Goal: Information Seeking & Learning: Compare options

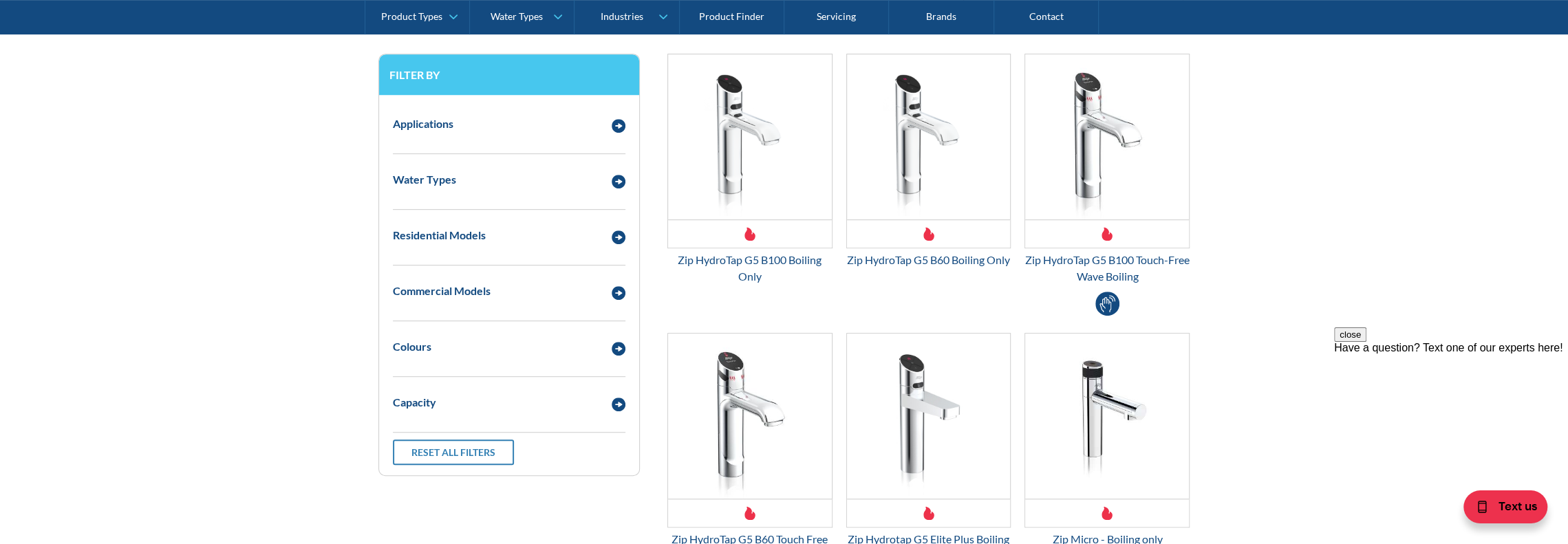
scroll to position [481, 0]
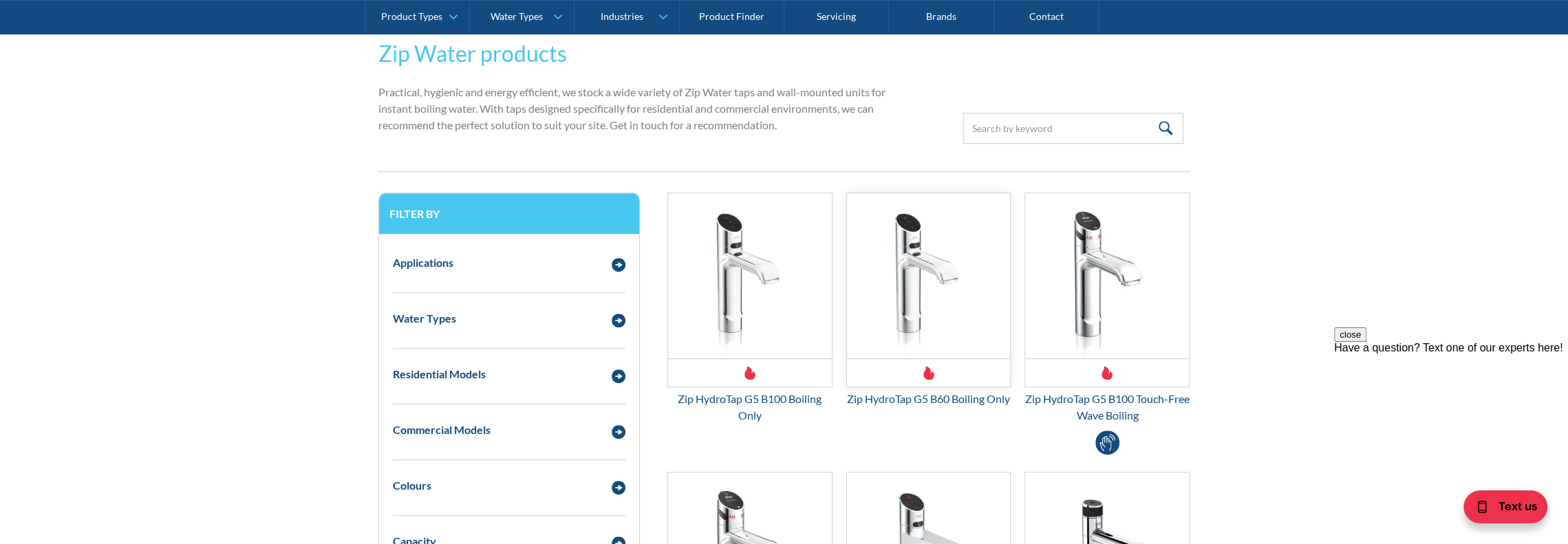
click at [935, 240] on img "Email Form 3" at bounding box center [929, 275] width 164 height 165
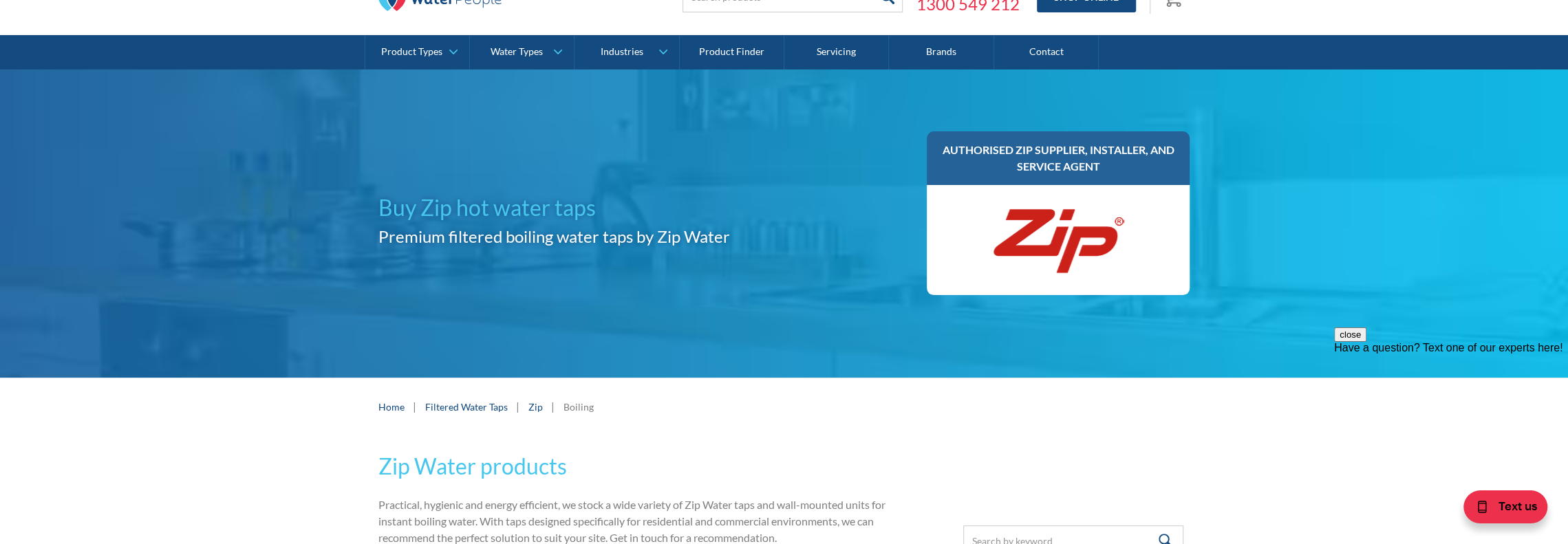
scroll to position [0, 0]
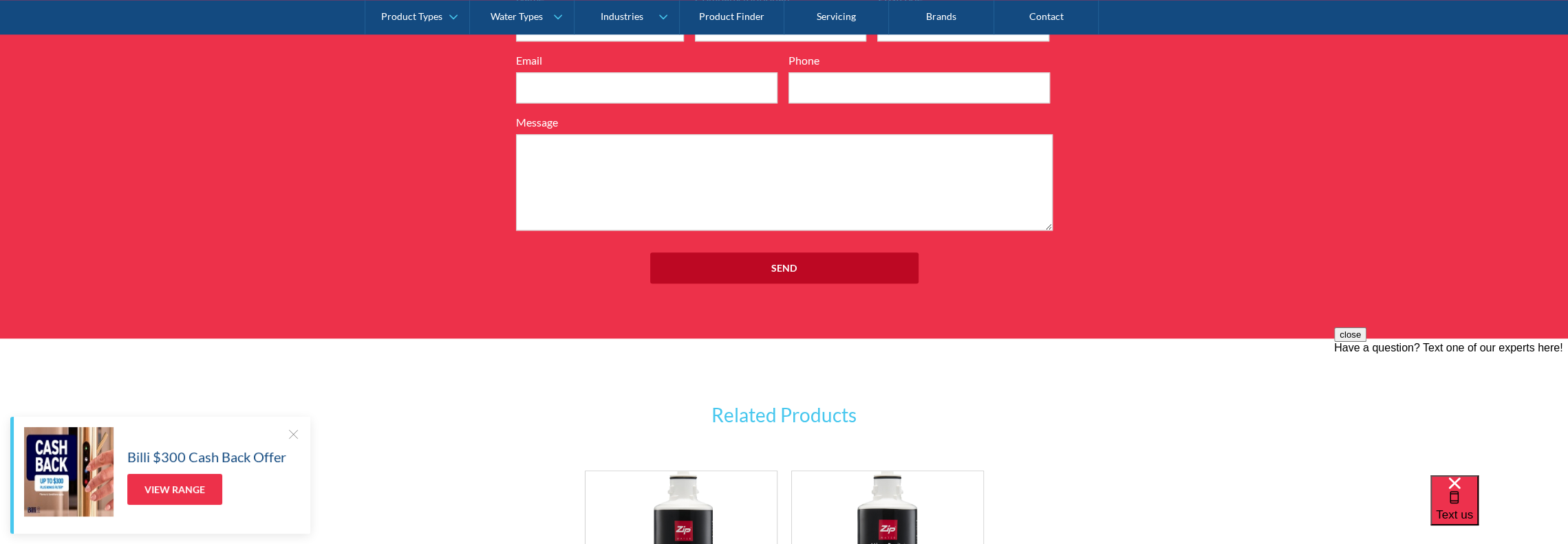
scroll to position [1581, 0]
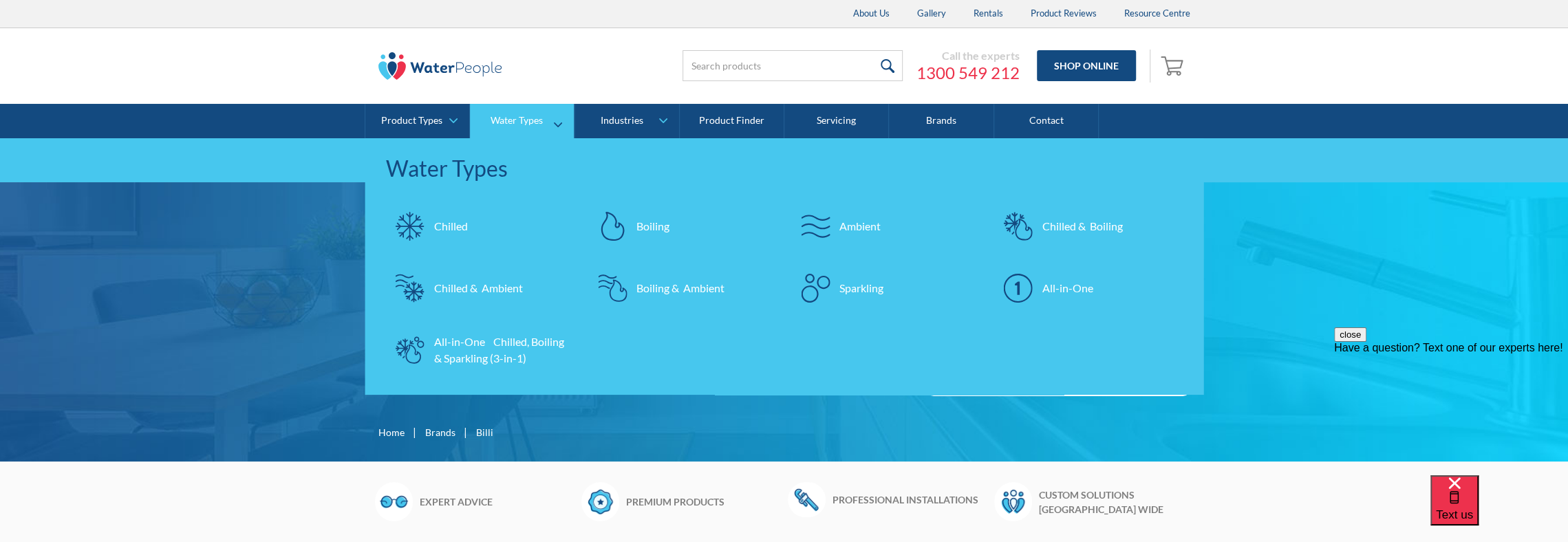
click at [647, 225] on div "Boiling" at bounding box center [653, 226] width 33 height 17
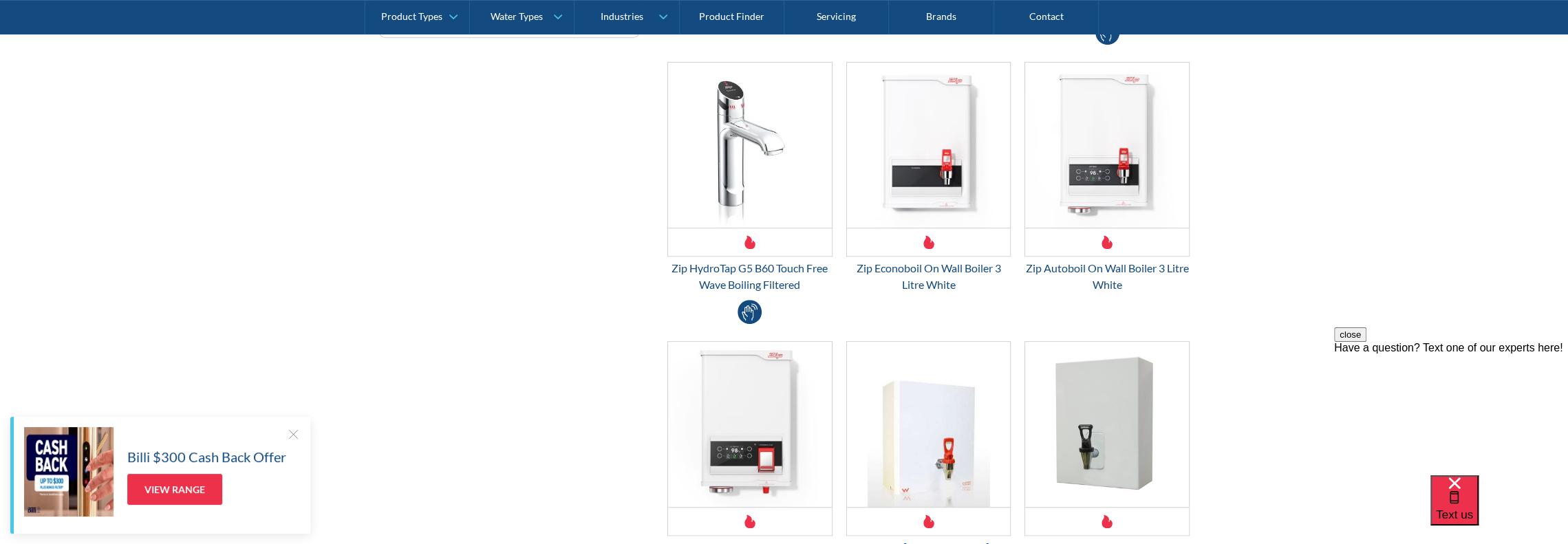
scroll to position [550, 0]
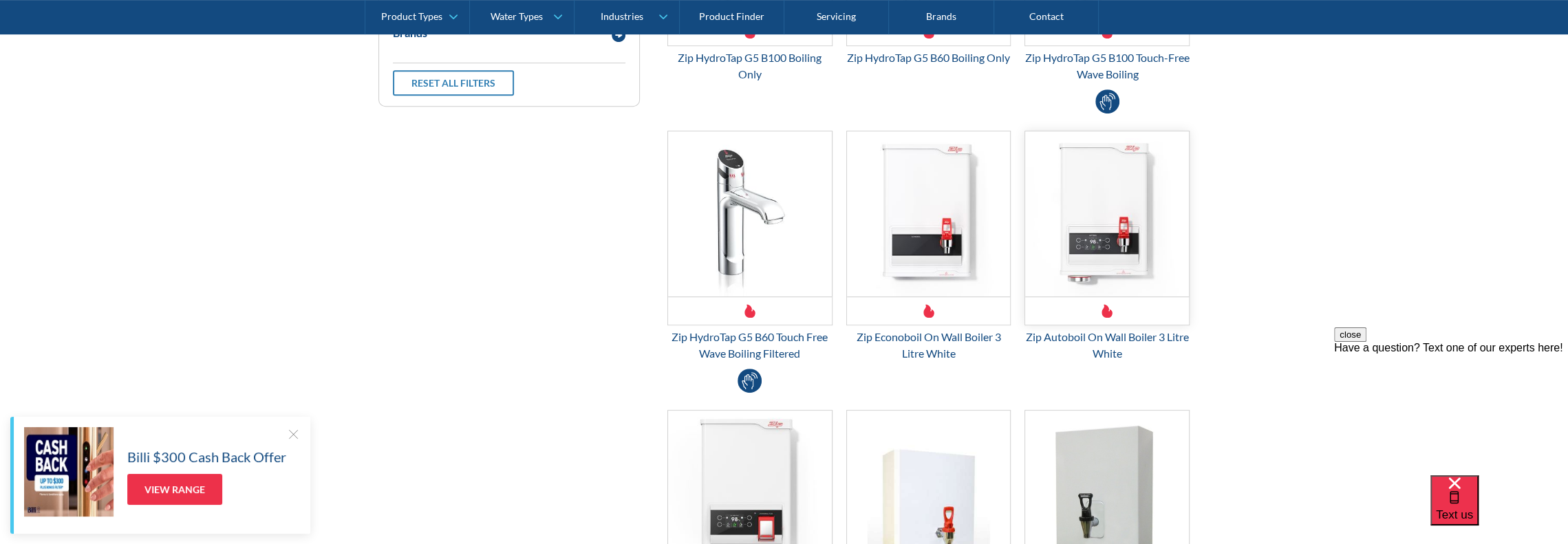
click at [1077, 208] on img "Email Form 3" at bounding box center [1107, 214] width 164 height 165
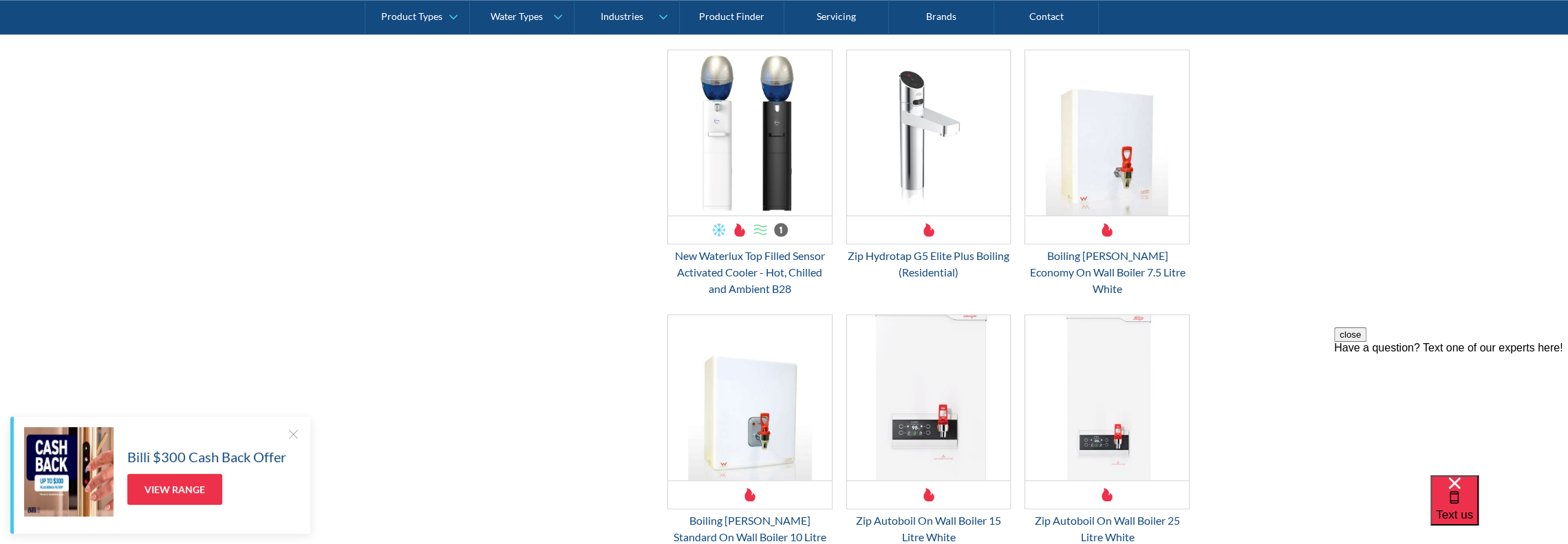
scroll to position [1444, 0]
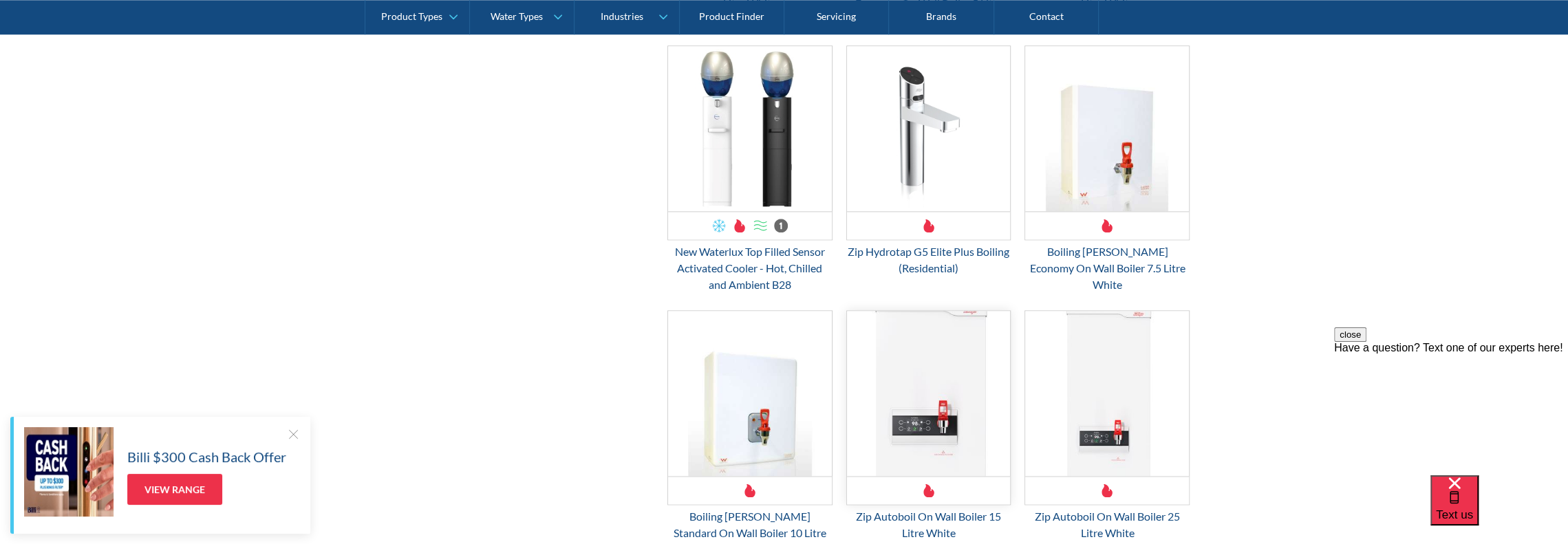
click at [933, 345] on img "Email Form 3" at bounding box center [929, 393] width 164 height 165
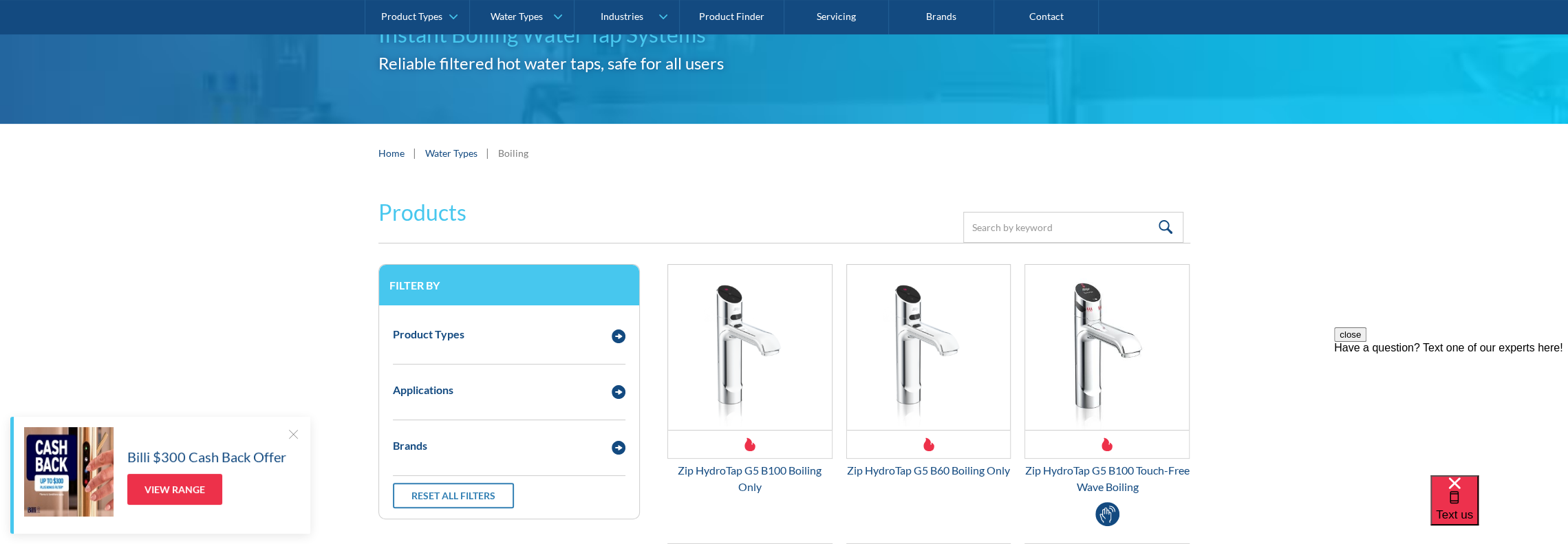
scroll to position [0, 0]
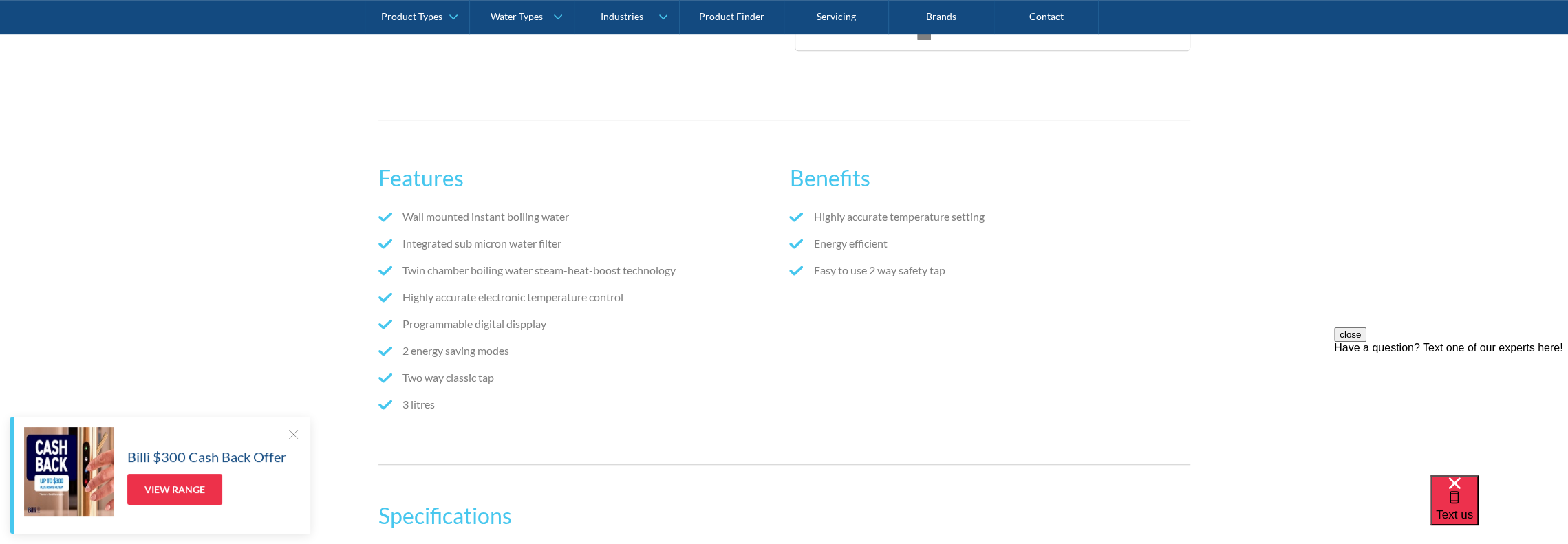
scroll to position [756, 0]
